Goal: Task Accomplishment & Management: Use online tool/utility

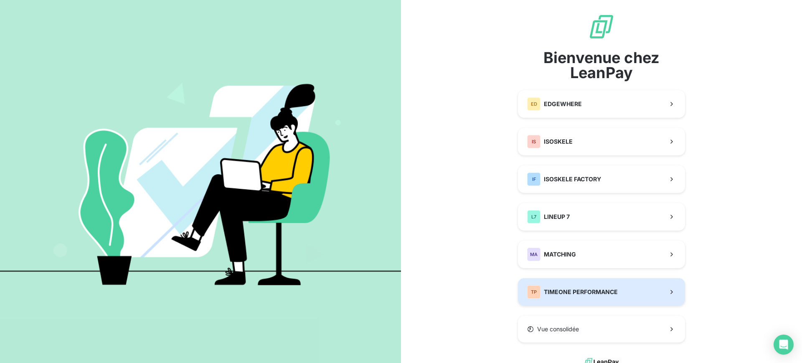
click at [570, 287] on div "TP TIMEONE PERFORMANCE" at bounding box center [572, 291] width 91 height 13
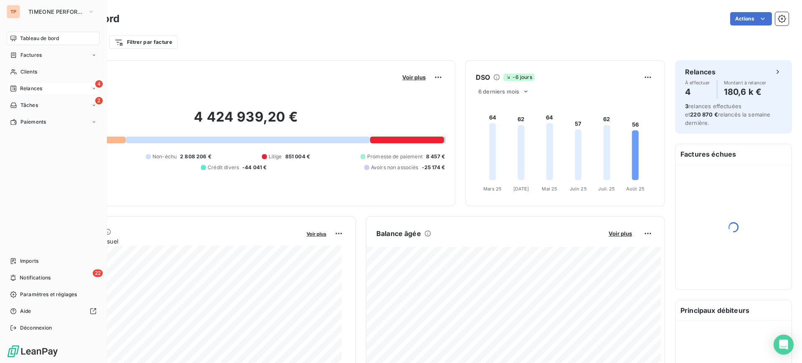
click at [17, 91] on div "Relances" at bounding box center [26, 89] width 32 height 8
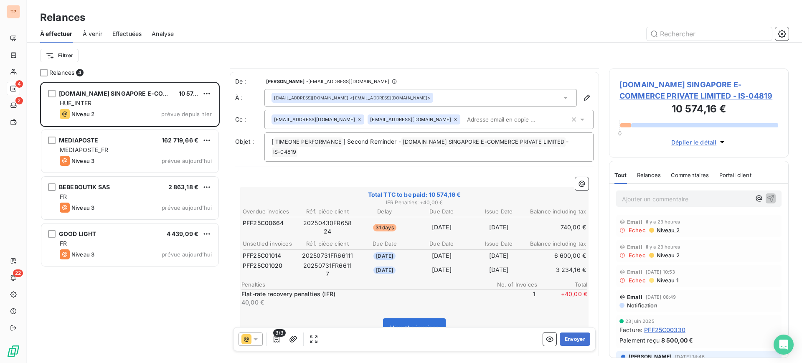
scroll to position [53, 0]
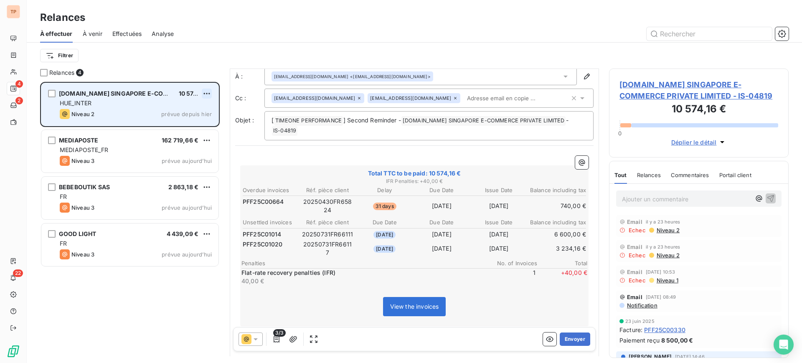
click at [202, 95] on html "TP 4 2 22 Relances À effectuer À venir Effectuées Analyse Filtrer Relances 4 AL…" at bounding box center [401, 181] width 802 height 363
click at [193, 124] on div "Passer cette action" at bounding box center [170, 125] width 75 height 13
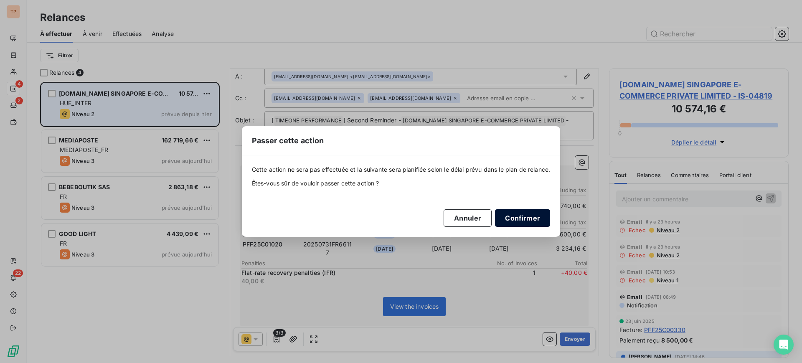
click at [511, 219] on button "Confirmer" at bounding box center [522, 218] width 55 height 18
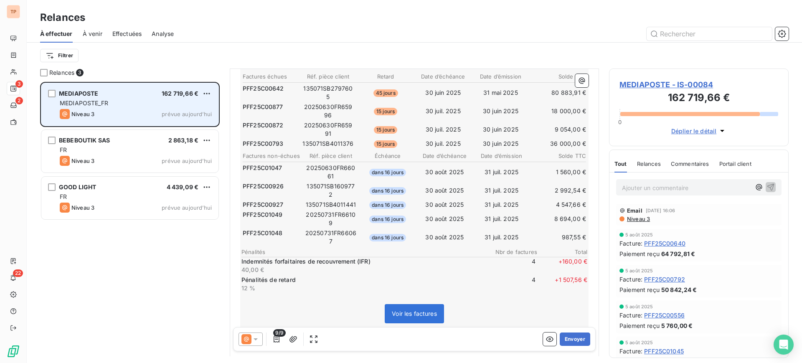
scroll to position [209, 0]
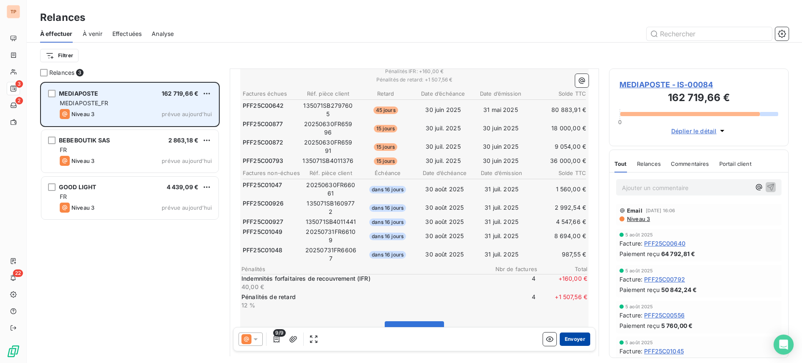
click at [562, 339] on button "Envoyer" at bounding box center [575, 339] width 31 height 13
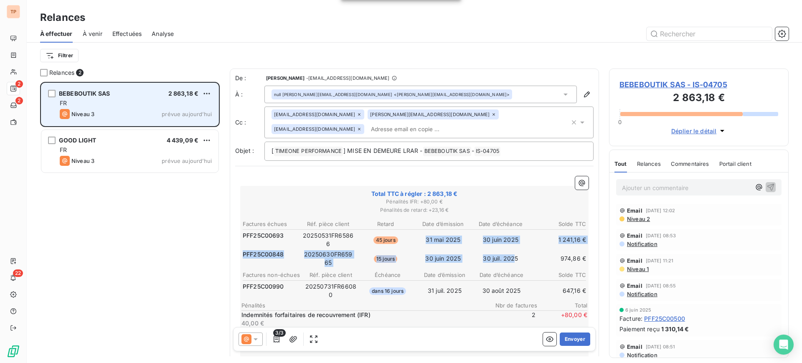
drag, startPoint x: 418, startPoint y: 233, endPoint x: 508, endPoint y: 261, distance: 94.5
click at [508, 261] on tbody "PFF25C00693 20250531FR65866 45 jours 31 mai 2025 30 juin 2025 1 241,16 € PFF25C…" at bounding box center [414, 248] width 344 height 38
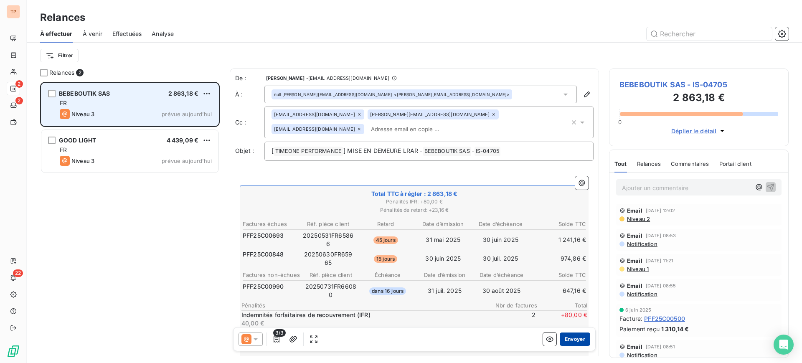
click at [577, 337] on button "Envoyer" at bounding box center [575, 339] width 31 height 13
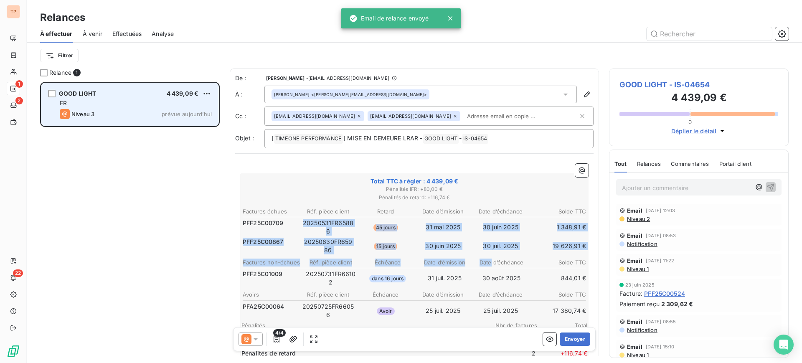
drag, startPoint x: 292, startPoint y: 226, endPoint x: 484, endPoint y: 259, distance: 195.5
click at [484, 259] on div "Factures échues Réf. pièce client Retard Date d’émission Date d’échéance Solde …" at bounding box center [415, 286] width 346 height 160
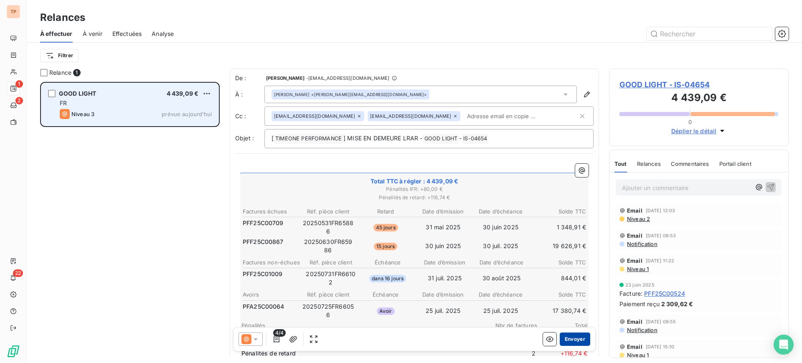
click at [560, 335] on button "Envoyer" at bounding box center [575, 339] width 31 height 13
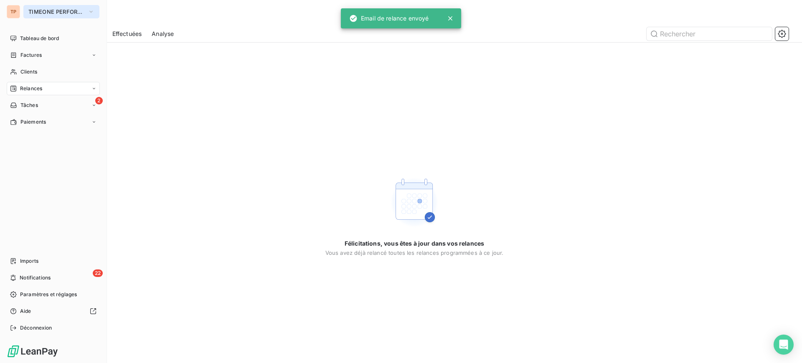
click at [48, 16] on button "TIMEONE PERFORMANCE" at bounding box center [61, 11] width 76 height 13
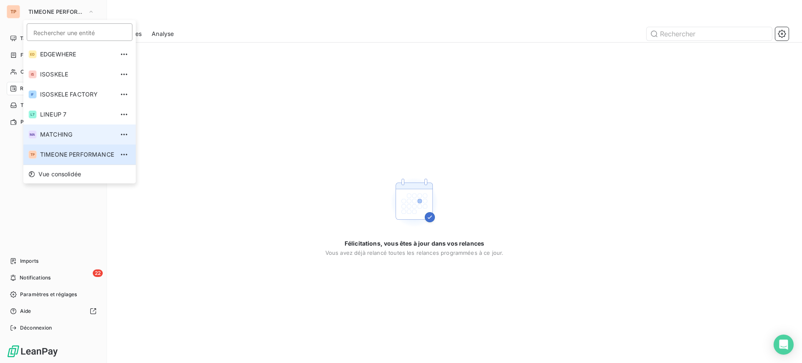
click at [64, 130] on span "MATCHING" at bounding box center [77, 134] width 74 height 8
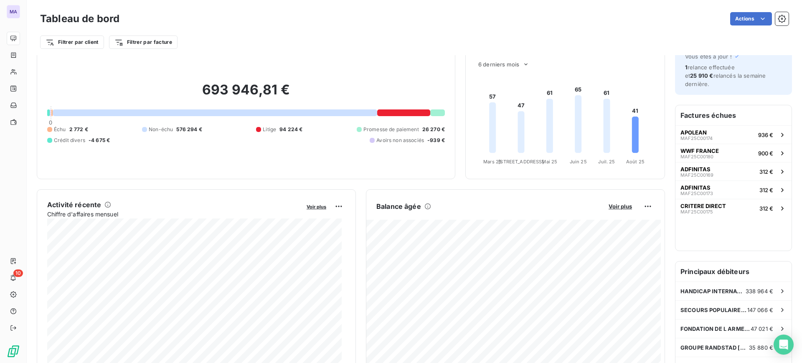
scroll to position [53, 0]
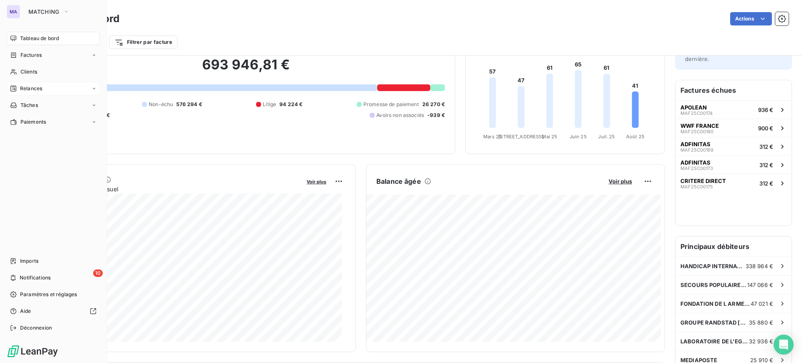
click at [45, 93] on div "Relances" at bounding box center [53, 88] width 93 height 13
